Goal: Information Seeking & Learning: Learn about a topic

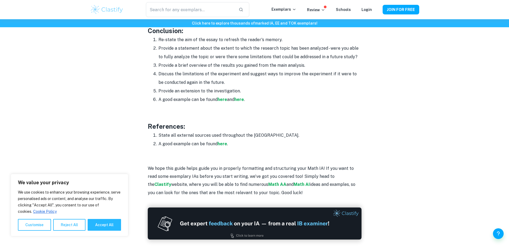
scroll to position [669, 0]
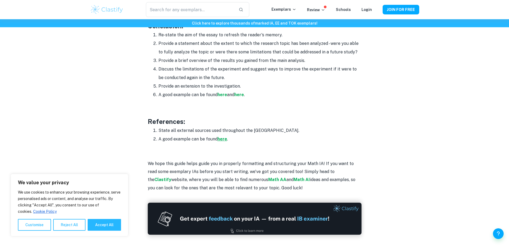
click at [224, 140] on strong "here" at bounding box center [222, 138] width 10 height 5
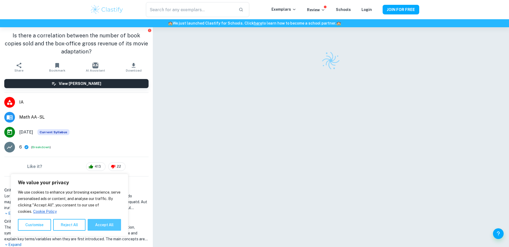
click at [108, 225] on button "Accept All" at bounding box center [104, 225] width 33 height 12
checkbox input "true"
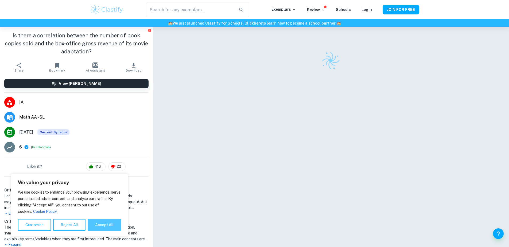
checkbox input "true"
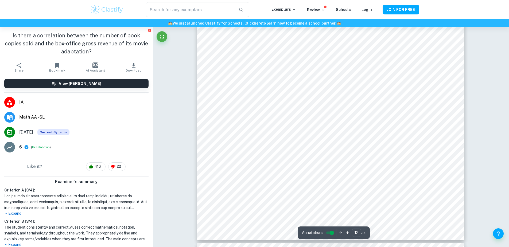
scroll to position [4842, 0]
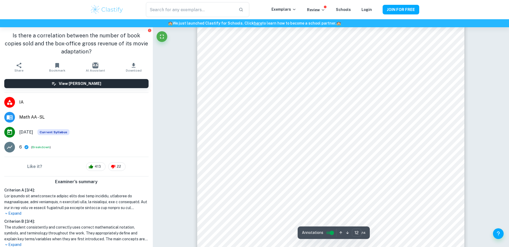
type input "13"
